Goal: Find specific page/section: Find specific page/section

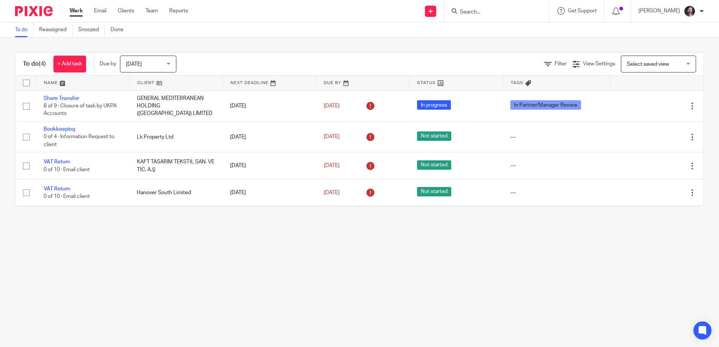
click at [482, 9] on input "Search" at bounding box center [493, 12] width 68 height 7
paste input "LPPL Property (UK) Limited"
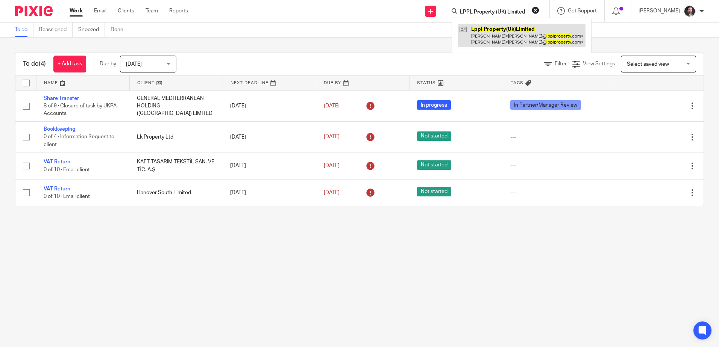
type input "LPPL Property (UK) Limited"
click at [494, 27] on link at bounding box center [522, 35] width 128 height 23
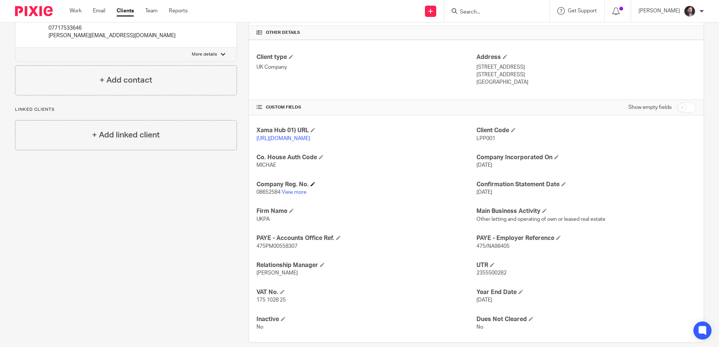
scroll to position [192, 0]
